Goal: Information Seeking & Learning: Learn about a topic

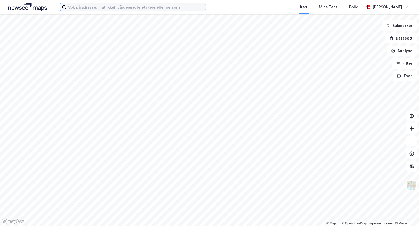
click at [86, 8] on input at bounding box center [136, 7] width 140 height 8
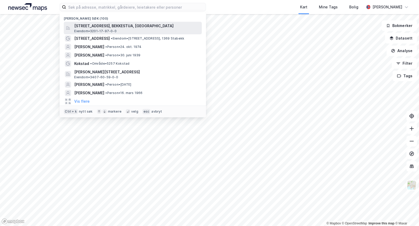
click at [107, 25] on span "[STREET_ADDRESS], BEKKESTUA, [GEOGRAPHIC_DATA]" at bounding box center [136, 26] width 125 height 6
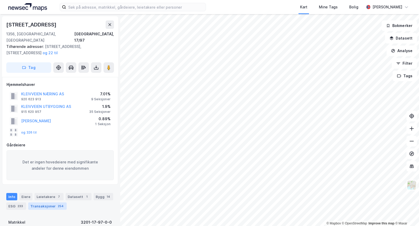
click at [39, 202] on div "Transaksjoner 254" at bounding box center [47, 205] width 38 height 7
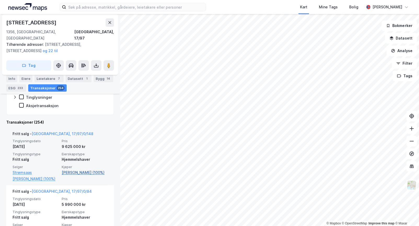
scroll to position [183, 0]
